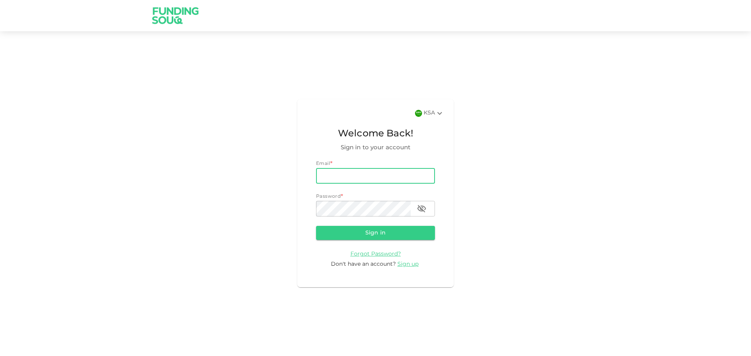
click at [339, 177] on input "email" at bounding box center [375, 176] width 119 height 16
type input "[EMAIL_ADDRESS][DOMAIN_NAME]"
click at [316, 226] on button "Sign in" at bounding box center [375, 233] width 119 height 14
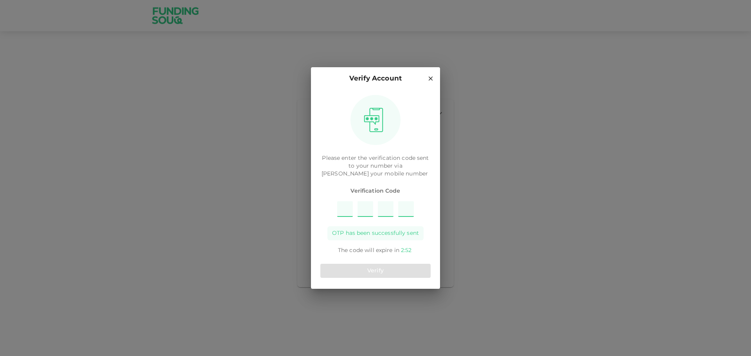
type input "3"
type input "8"
type input "6"
type input "9"
click at [369, 273] on button "Verify" at bounding box center [375, 271] width 110 height 14
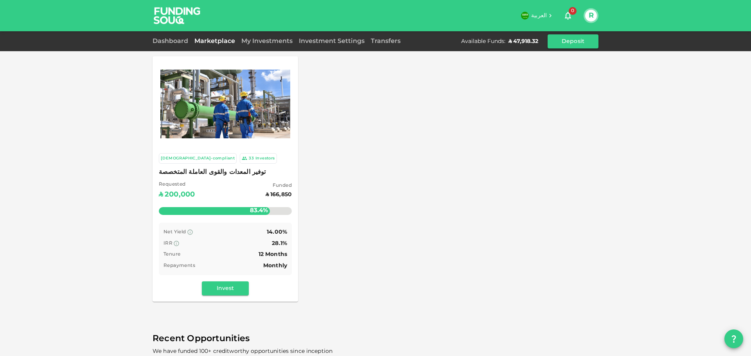
click at [255, 156] on div "Investors" at bounding box center [265, 158] width 20 height 7
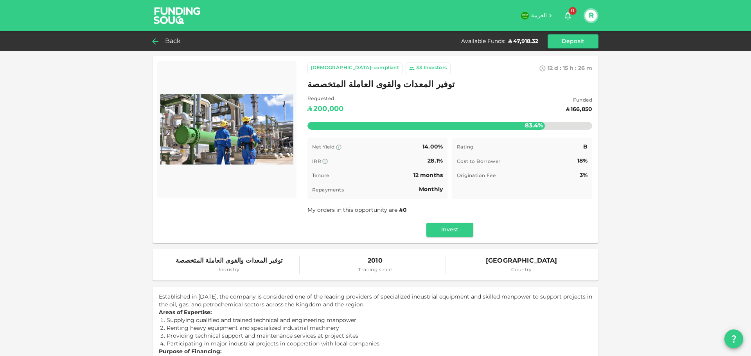
click at [169, 39] on span "Back" at bounding box center [173, 41] width 16 height 11
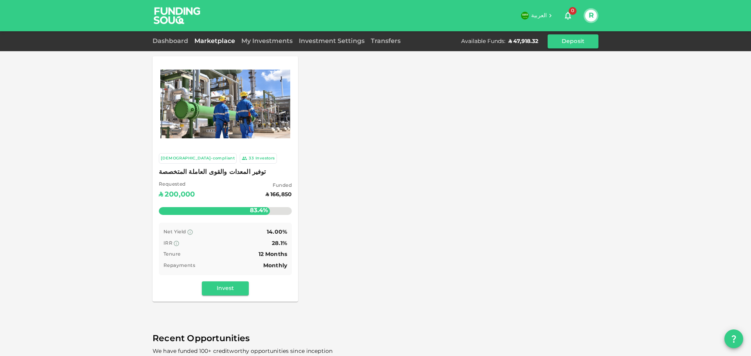
click at [273, 37] on div "My Investments" at bounding box center [266, 41] width 57 height 9
click at [273, 40] on link "My Investments" at bounding box center [266, 41] width 57 height 6
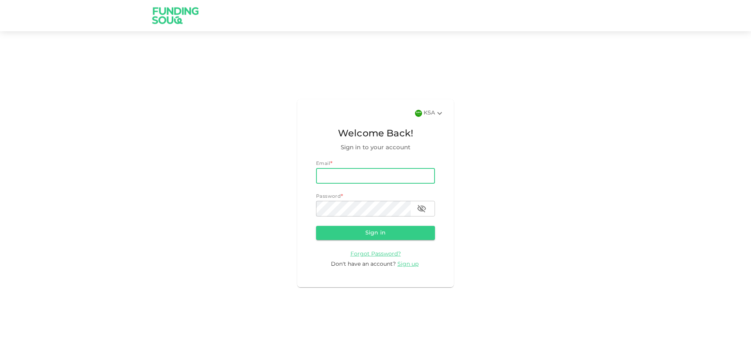
click at [356, 178] on input "email" at bounding box center [375, 176] width 119 height 16
type input "rakanfadolv@gmail.com"
click at [316, 226] on button "Sign in" at bounding box center [375, 233] width 119 height 14
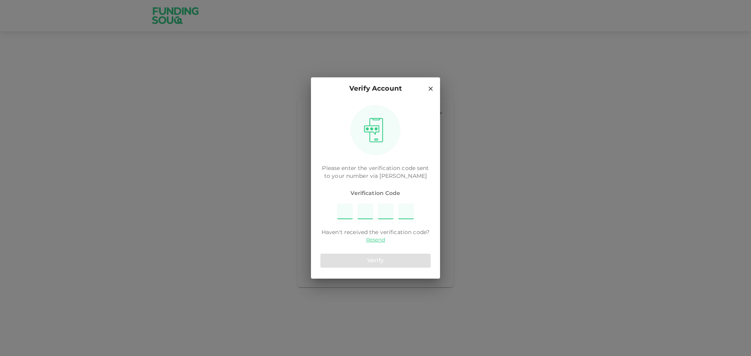
click at [347, 214] on input "Please enter OTP character 1" at bounding box center [345, 212] width 16 height 16
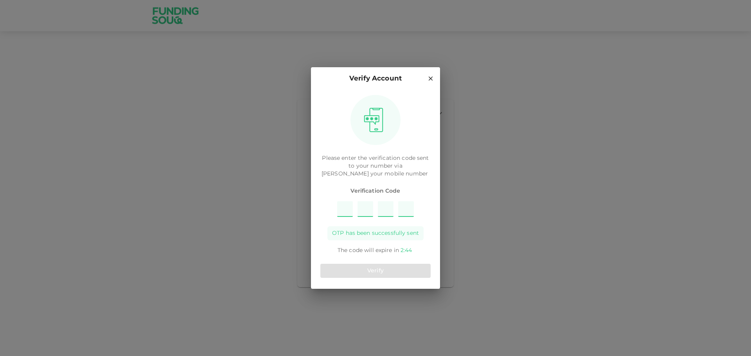
type input "9"
type input "7"
type input "3"
type input "4"
click at [371, 267] on button "Verify" at bounding box center [375, 271] width 110 height 14
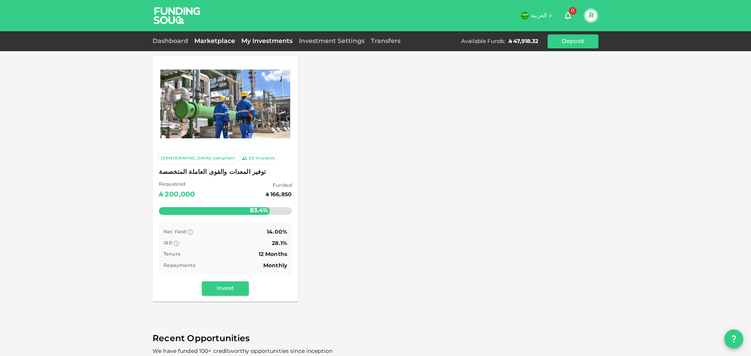
click at [278, 41] on link "My Investments" at bounding box center [266, 41] width 57 height 6
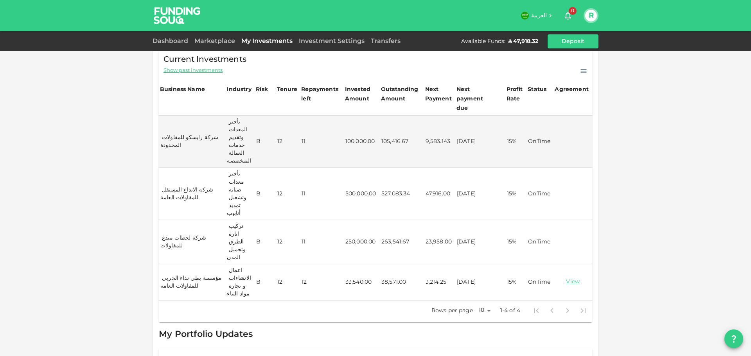
scroll to position [58, 0]
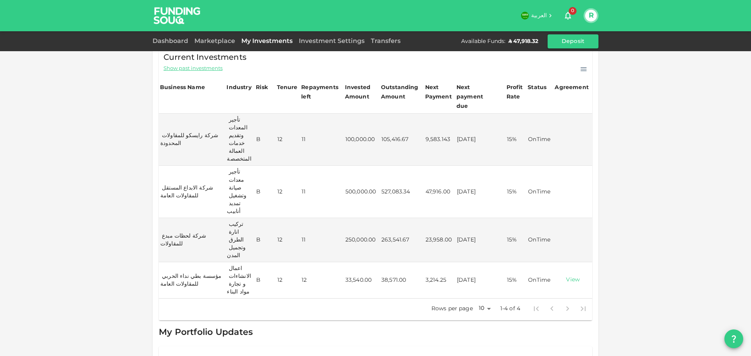
click at [562, 276] on link "View" at bounding box center [573, 279] width 36 height 7
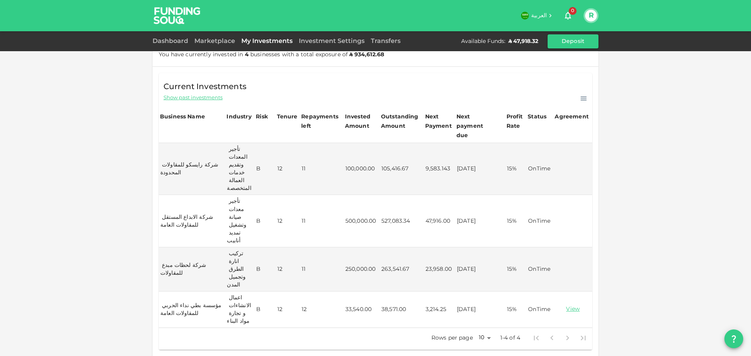
scroll to position [0, 0]
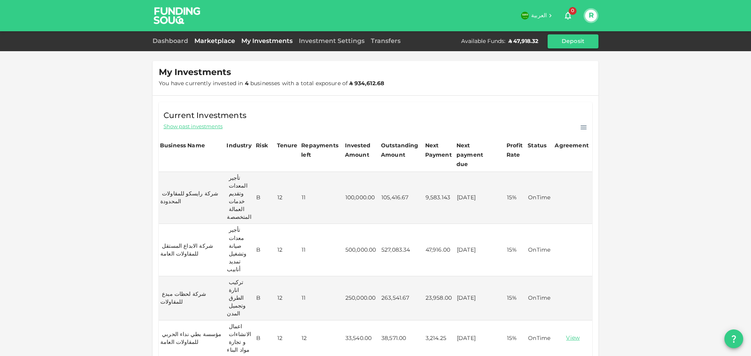
click at [224, 39] on link "Marketplace" at bounding box center [214, 41] width 47 height 6
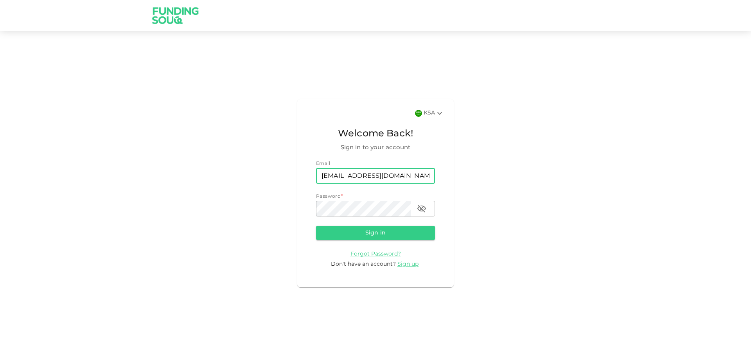
type input "[EMAIL_ADDRESS][DOMAIN_NAME]"
click at [316, 226] on button "Sign in" at bounding box center [375, 233] width 119 height 14
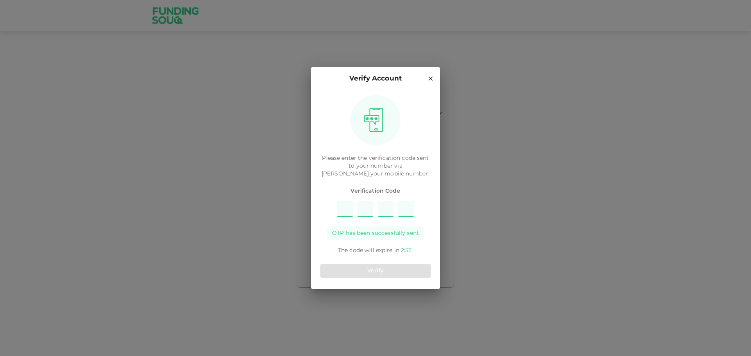
type input "8"
type input "5"
type input "1"
type input "7"
click at [382, 274] on button "Verify" at bounding box center [375, 271] width 110 height 14
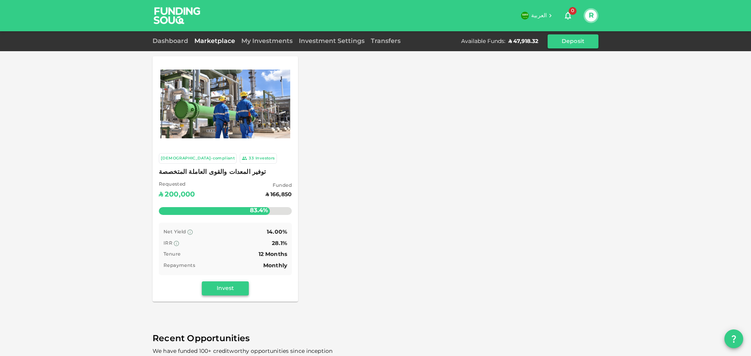
click at [229, 287] on button "Invest" at bounding box center [225, 289] width 47 height 14
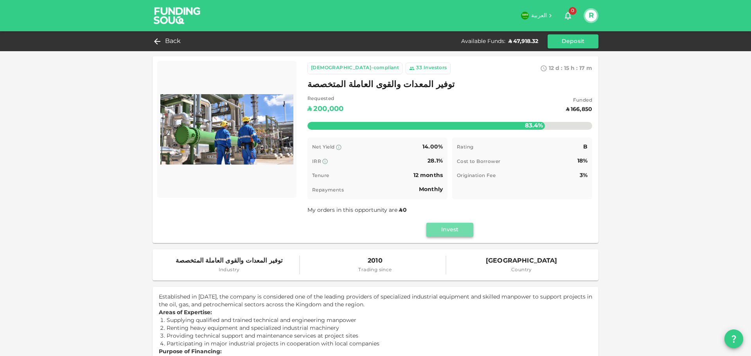
click at [440, 232] on button "Invest" at bounding box center [449, 230] width 47 height 14
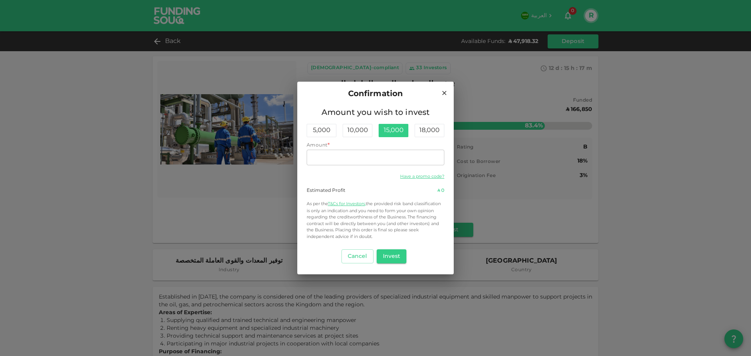
click at [396, 133] on div "15,000" at bounding box center [393, 130] width 30 height 13
type input "15,000"
click at [396, 259] on button "Invest" at bounding box center [392, 256] width 30 height 14
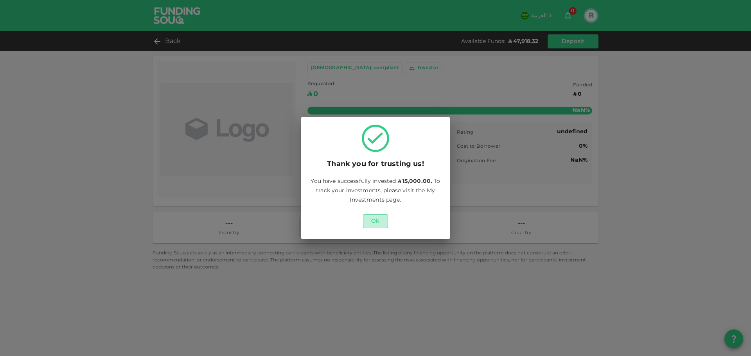
click at [378, 219] on button "Ok" at bounding box center [375, 221] width 25 height 14
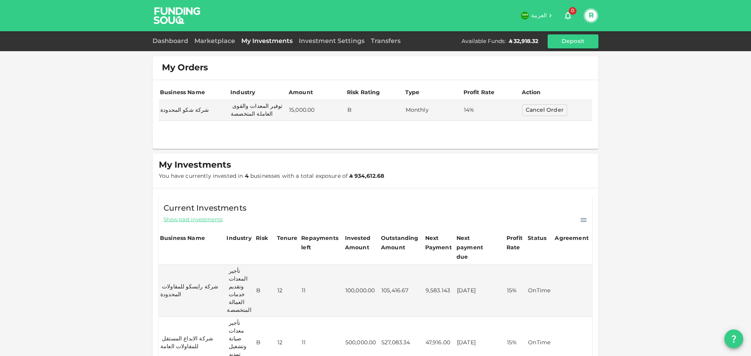
click at [520, 43] on div "ʢ 32,918.32" at bounding box center [523, 42] width 29 height 8
click at [438, 142] on div at bounding box center [375, 132] width 433 height 22
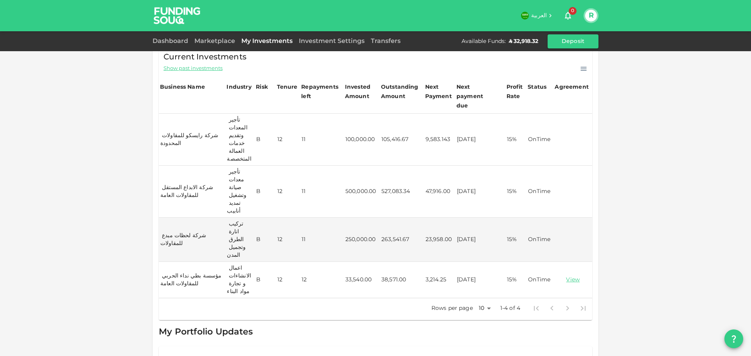
scroll to position [112, 0]
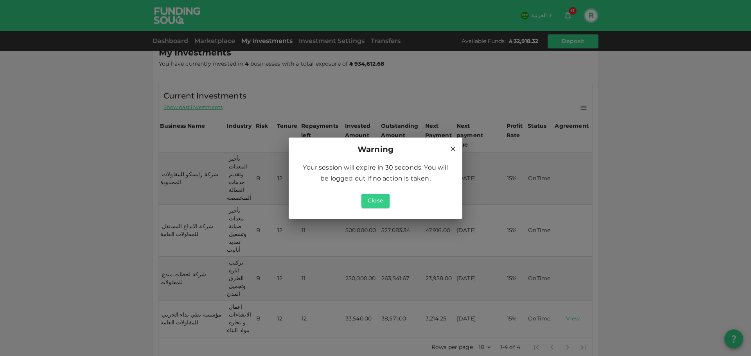
click at [452, 151] on icon at bounding box center [452, 148] width 7 height 7
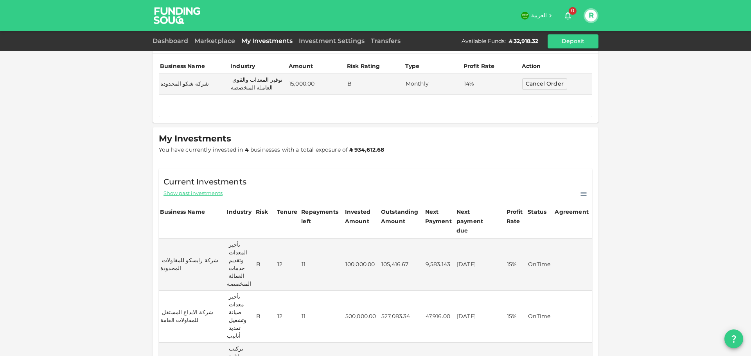
scroll to position [0, 0]
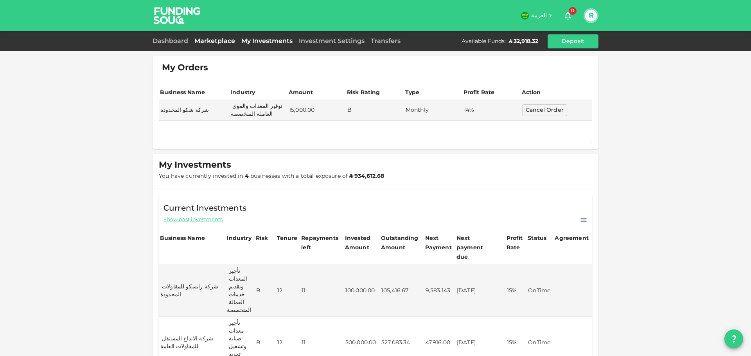
click at [222, 43] on link "Marketplace" at bounding box center [214, 41] width 47 height 6
